Goal: Find specific page/section: Locate a particular part of the current website

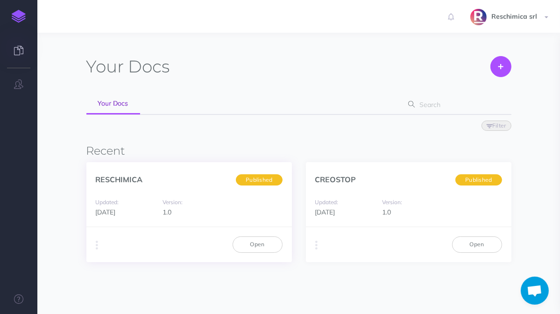
click at [261, 253] on div "Duplicate Export PDF Beta Markdown Beta Advanced Archive Open" at bounding box center [188, 243] width 205 height 35
click at [259, 246] on link "Open" at bounding box center [258, 244] width 50 height 16
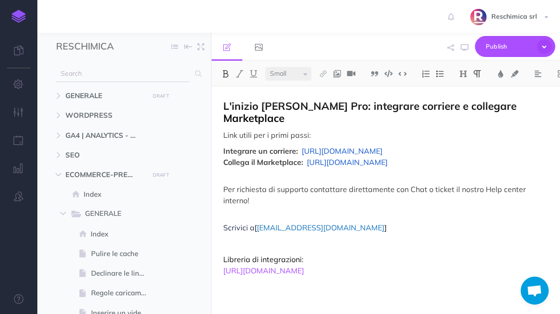
click at [95, 70] on input "text" at bounding box center [123, 73] width 134 height 17
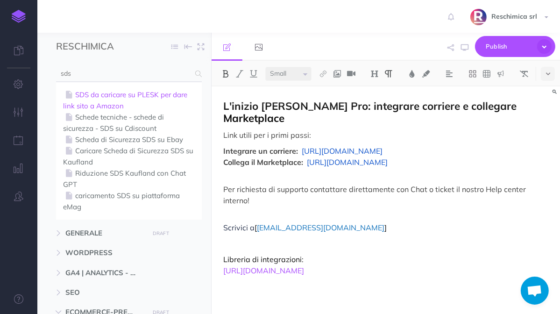
type input "sds"
click at [98, 95] on link "SDS da caricare su PLESK per dare link sito a Amazon" at bounding box center [129, 100] width 132 height 22
select select "null"
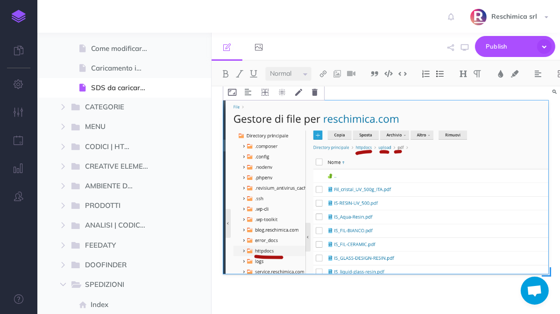
scroll to position [721, 0]
